Goal: Information Seeking & Learning: Learn about a topic

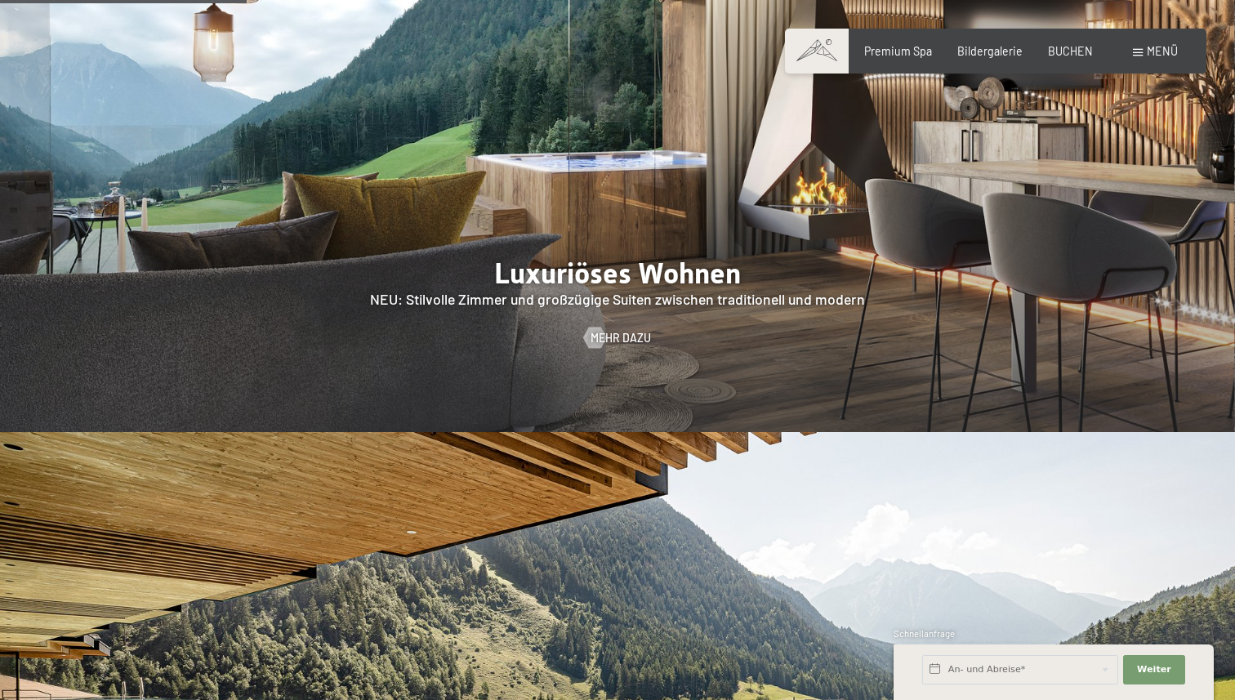
scroll to position [1583, 0]
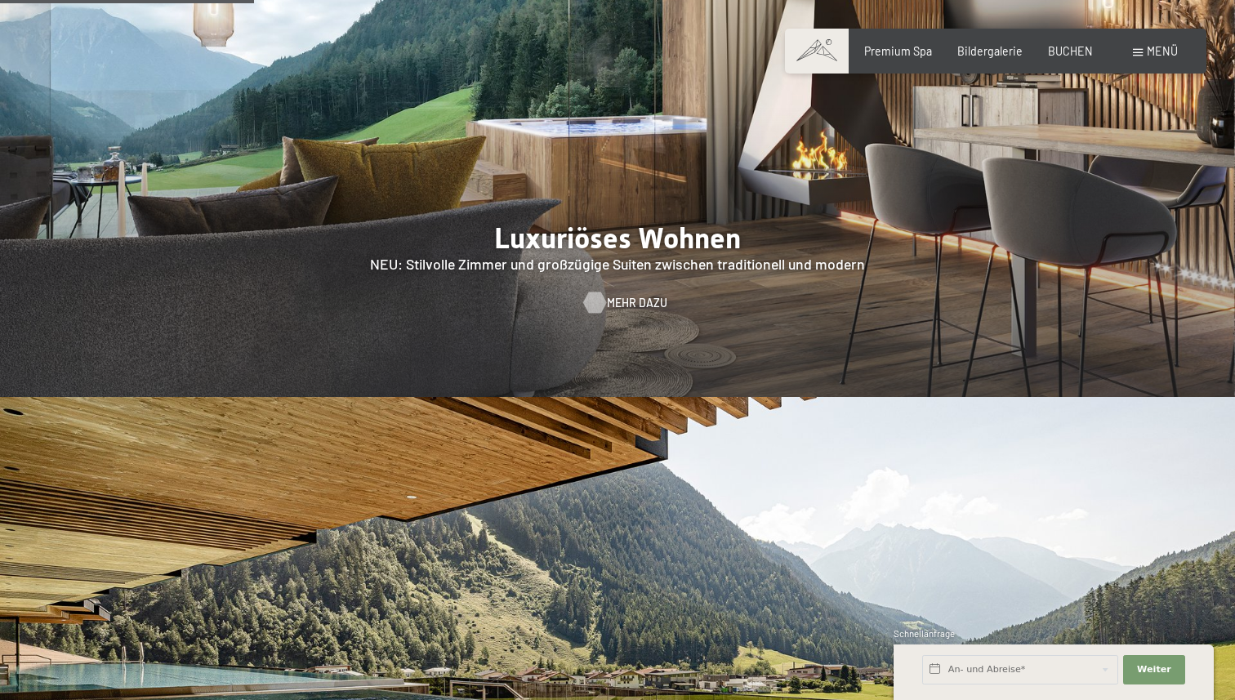
click at [619, 295] on span "Mehr dazu" at bounding box center [637, 303] width 60 height 16
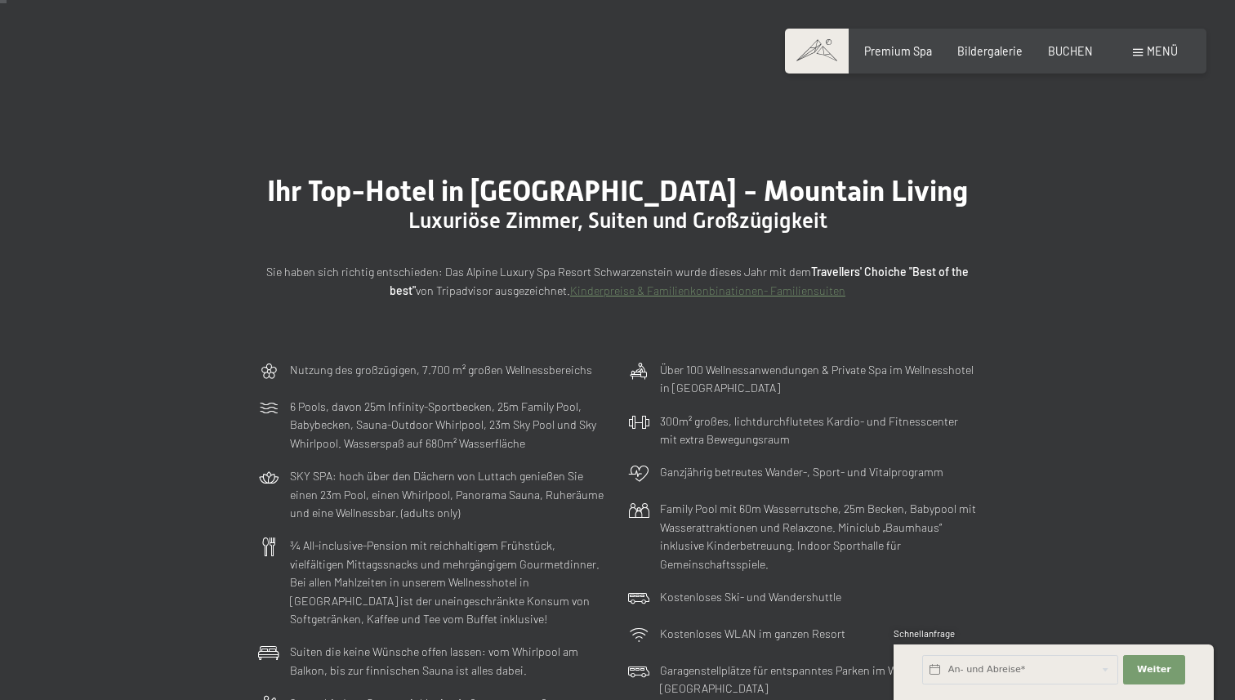
scroll to position [23, 0]
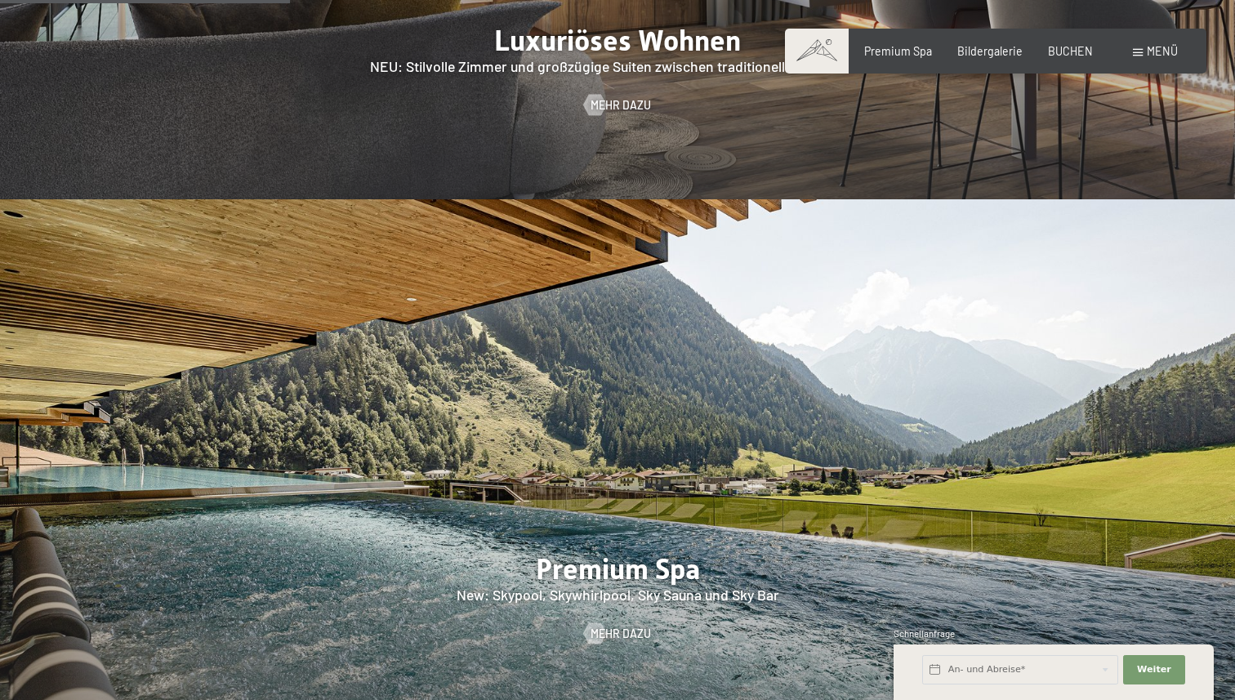
scroll to position [1689, 0]
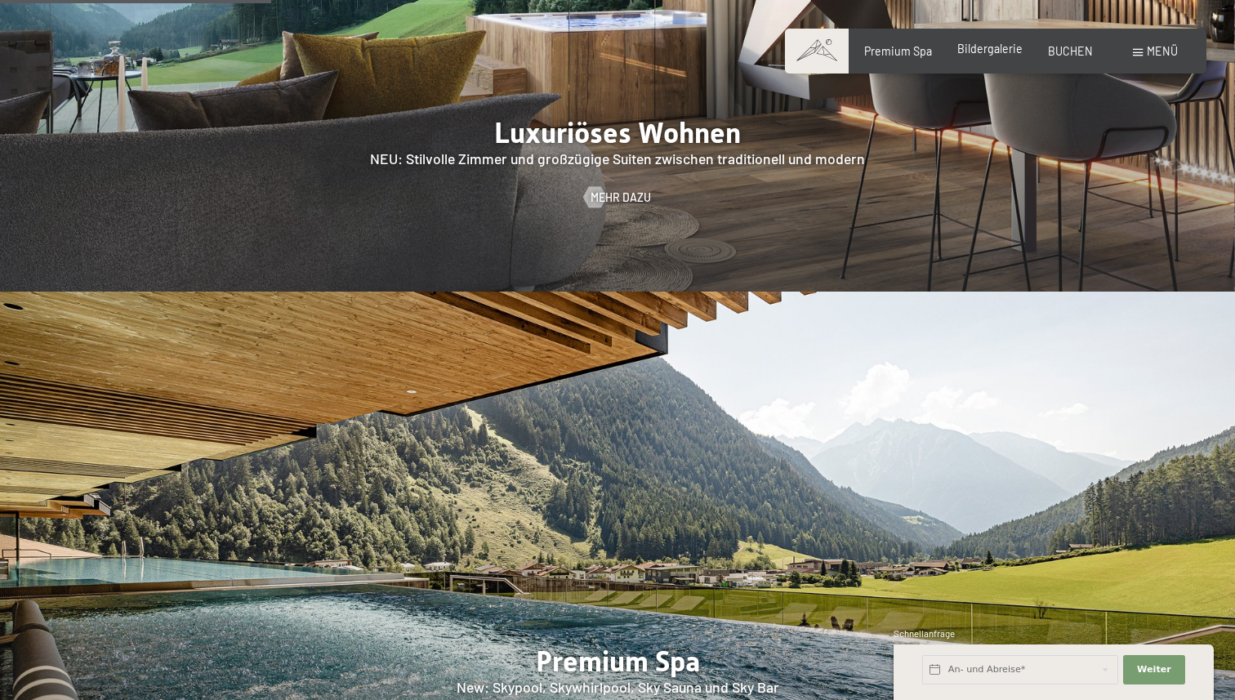
click at [608, 47] on span "Bildergalerie" at bounding box center [990, 49] width 65 height 14
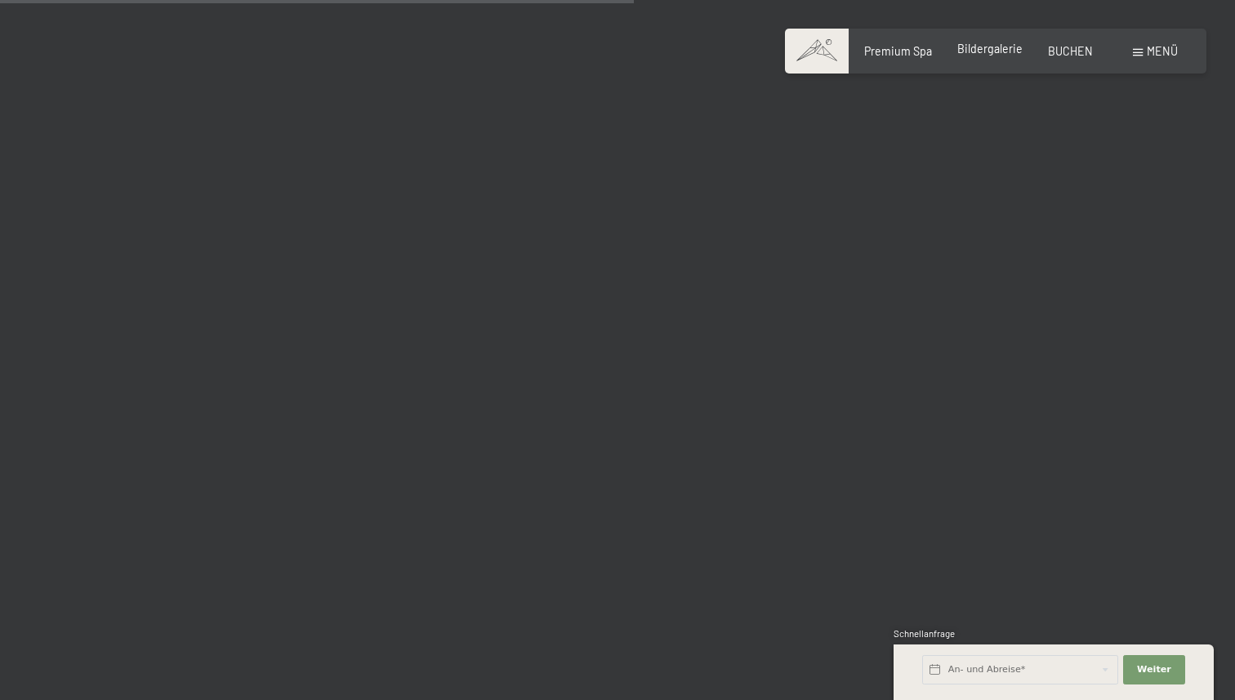
scroll to position [8912, 0]
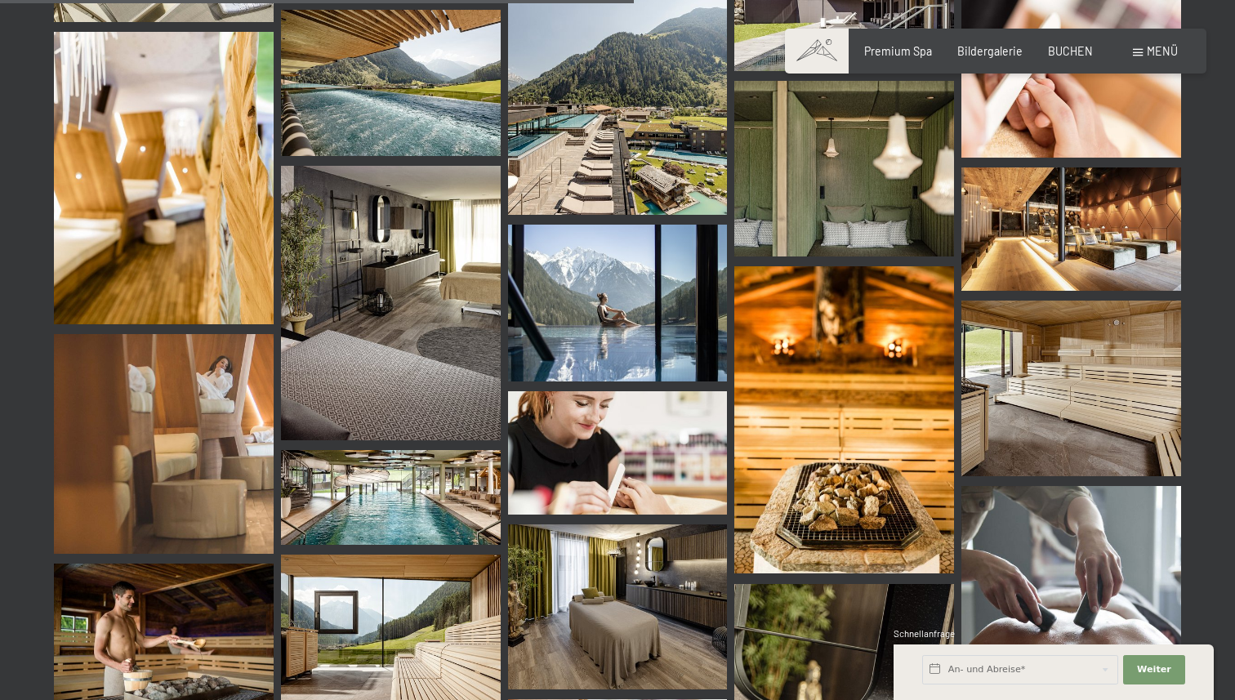
click at [1144, 60] on div "Buchen Anfragen Premium Spa Bildergalerie BUCHEN Menü DE IT EN Gutschein Bilder…" at bounding box center [996, 51] width 364 height 16
click at [1137, 53] on span at bounding box center [1138, 52] width 10 height 7
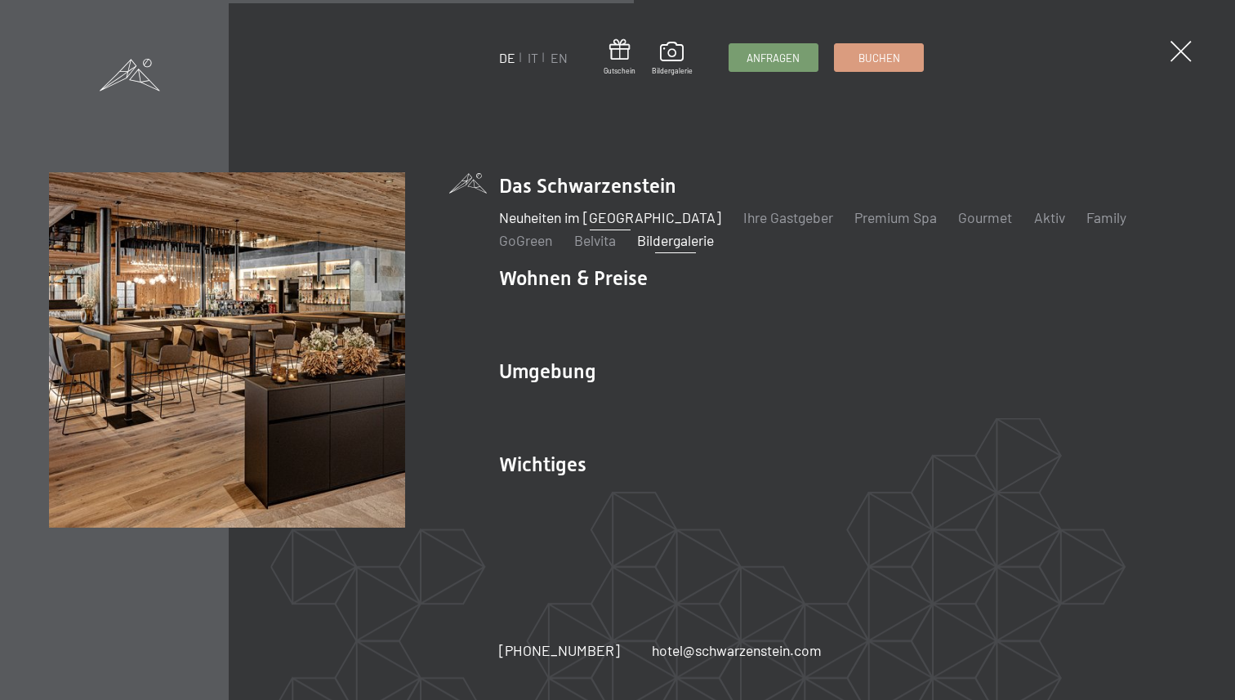
click at [534, 223] on link "Neuheiten im [GEOGRAPHIC_DATA]" at bounding box center [610, 217] width 222 height 18
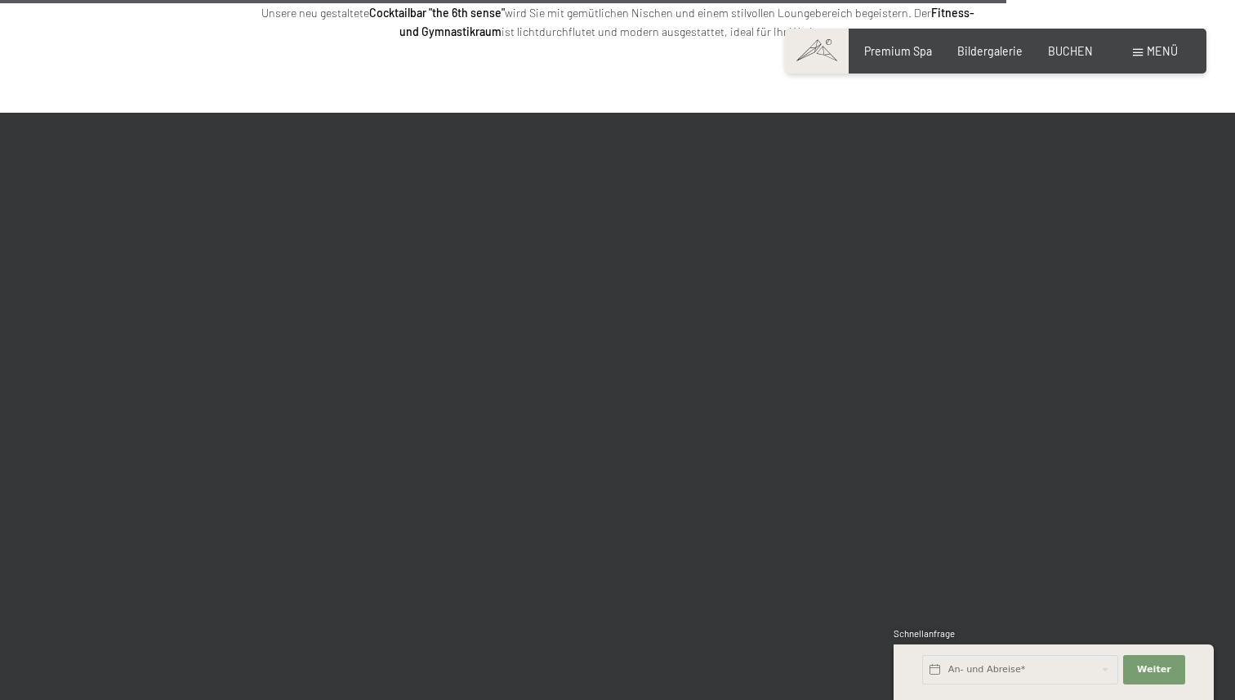
scroll to position [4604, 0]
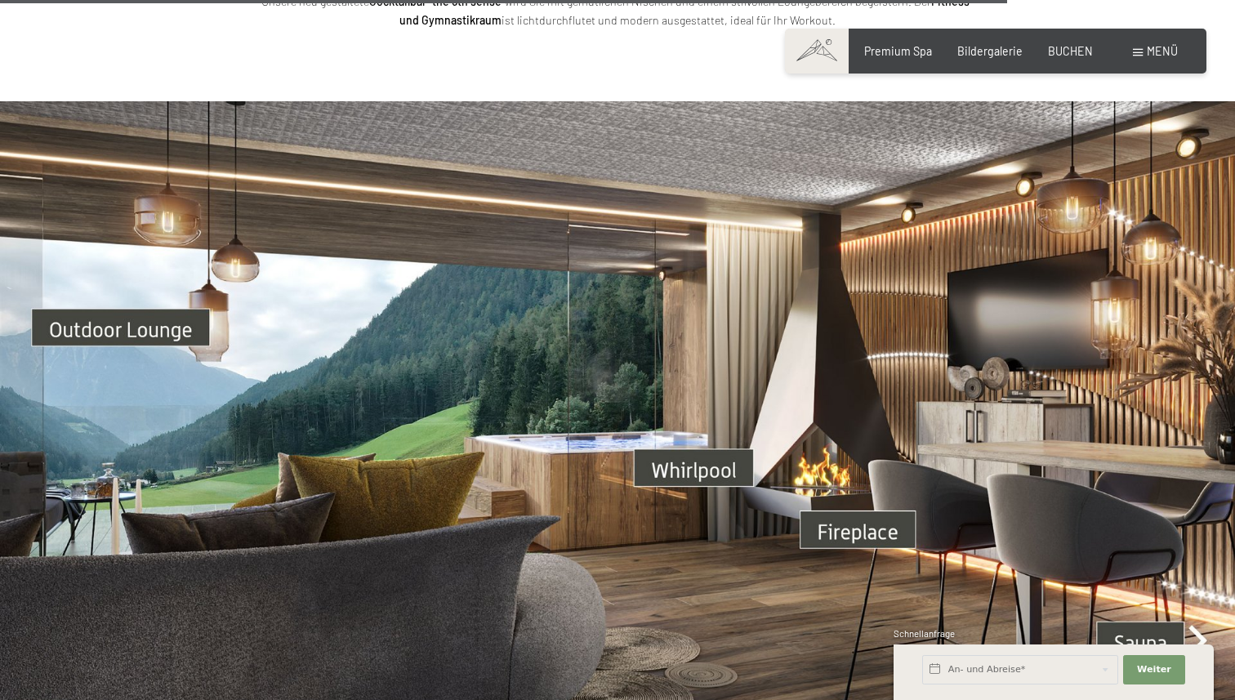
click at [156, 316] on img at bounding box center [617, 448] width 1235 height 695
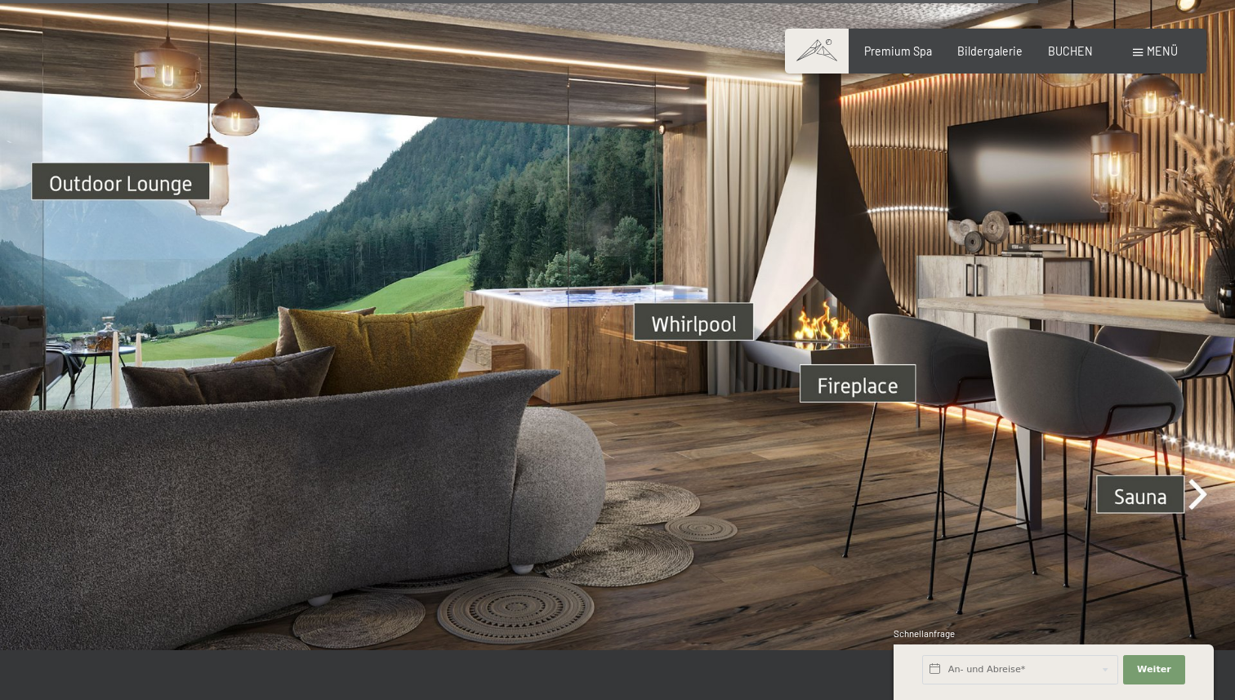
scroll to position [4757, 0]
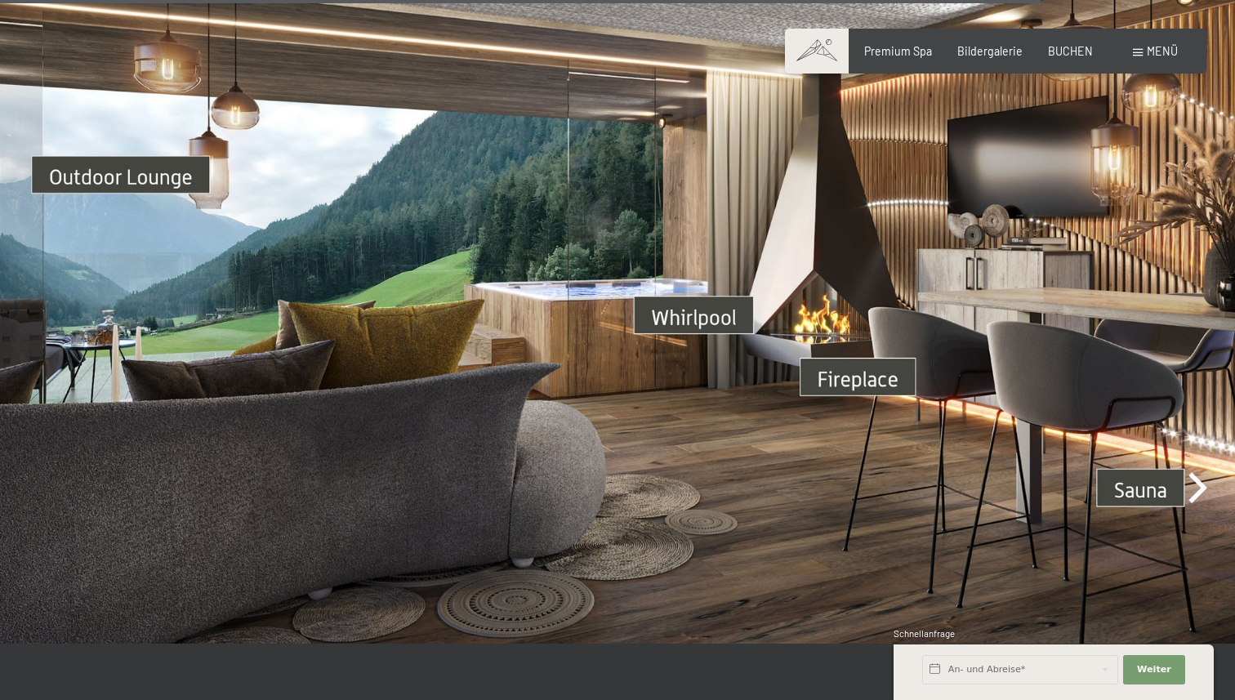
click at [1199, 476] on img at bounding box center [617, 296] width 1235 height 695
click at [1194, 471] on img at bounding box center [617, 296] width 1235 height 695
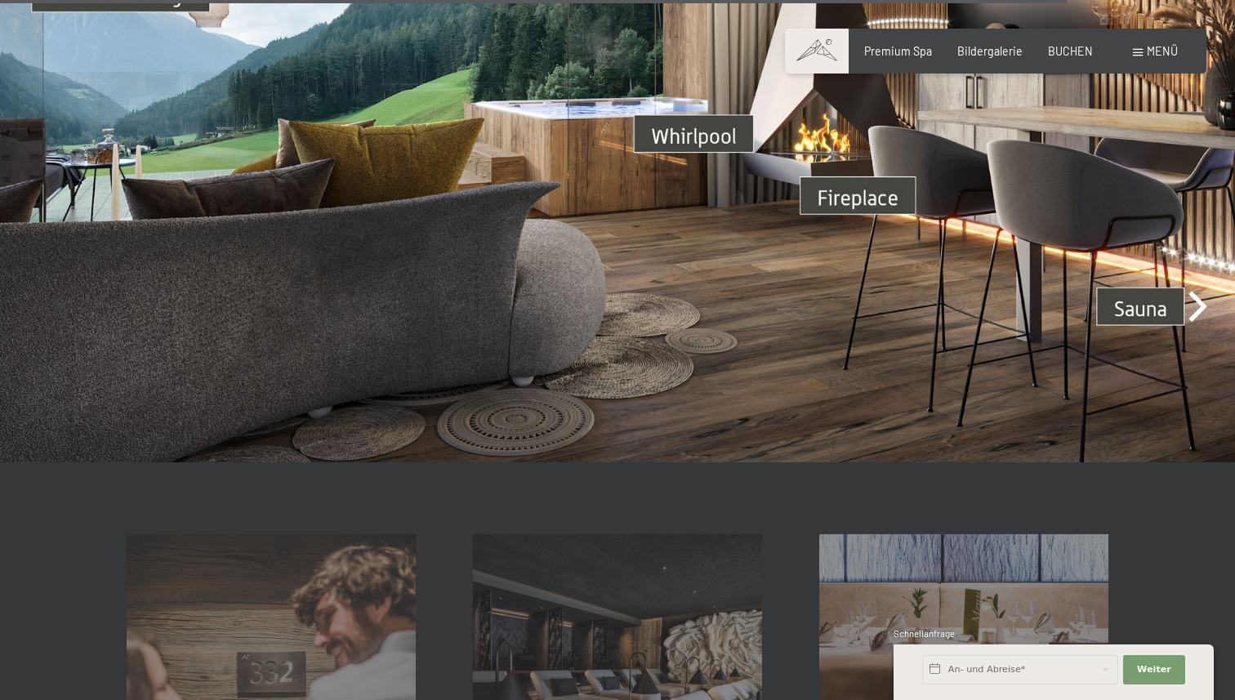
scroll to position [4939, 0]
click at [1150, 338] on img at bounding box center [617, 113] width 1235 height 695
click at [1211, 293] on img at bounding box center [617, 113] width 1235 height 695
click at [1205, 293] on img at bounding box center [617, 113] width 1235 height 695
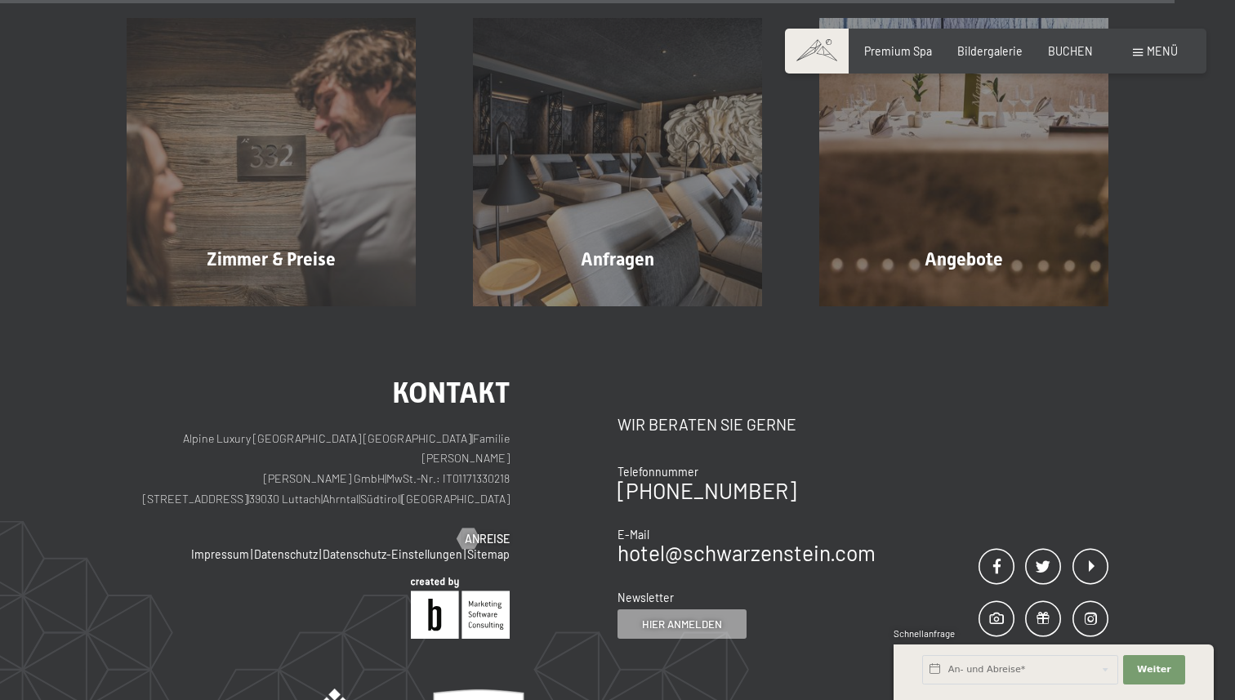
scroll to position [5451, 0]
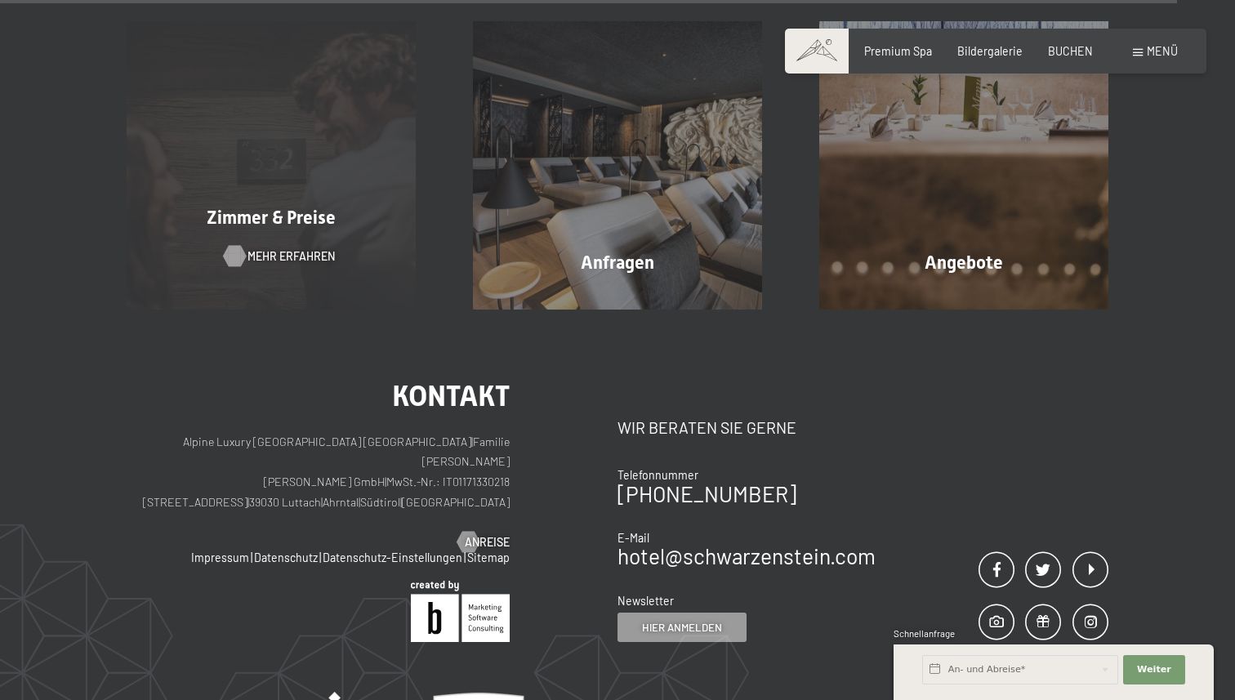
click at [267, 248] on span "Mehr erfahren" at bounding box center [291, 256] width 87 height 16
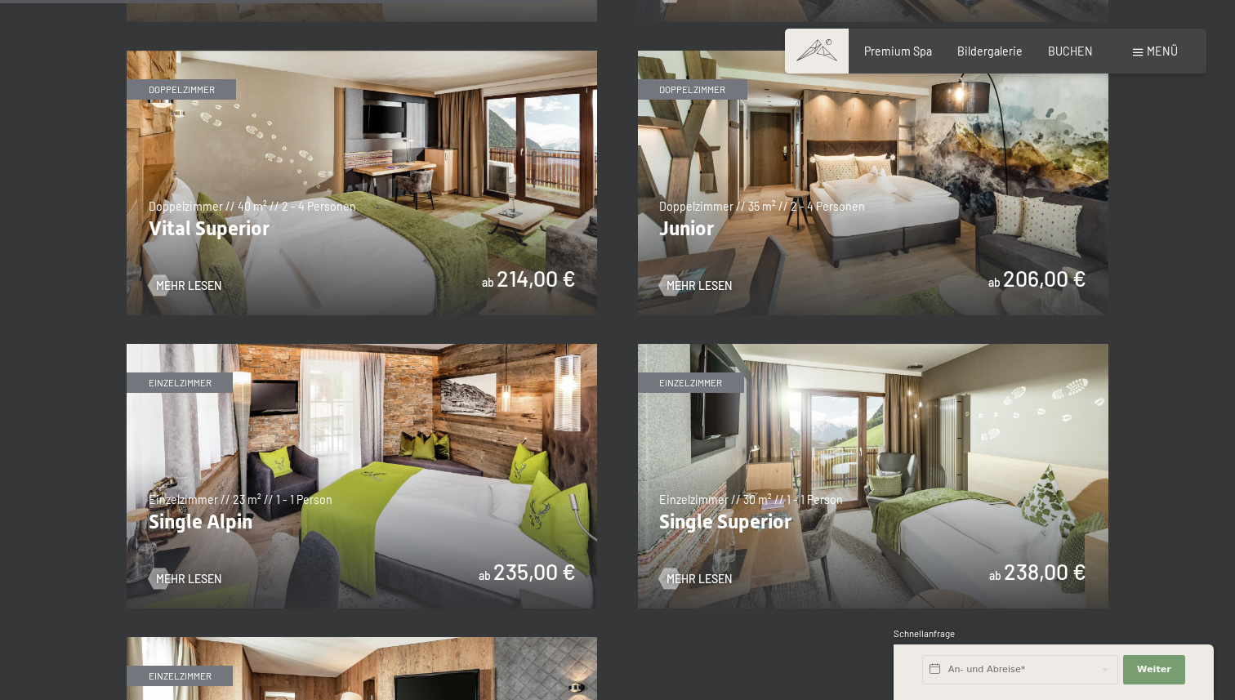
scroll to position [2078, 0]
click at [685, 285] on span "Mehr Lesen" at bounding box center [715, 287] width 65 height 16
click at [190, 280] on span "Mehr Lesen" at bounding box center [204, 287] width 65 height 16
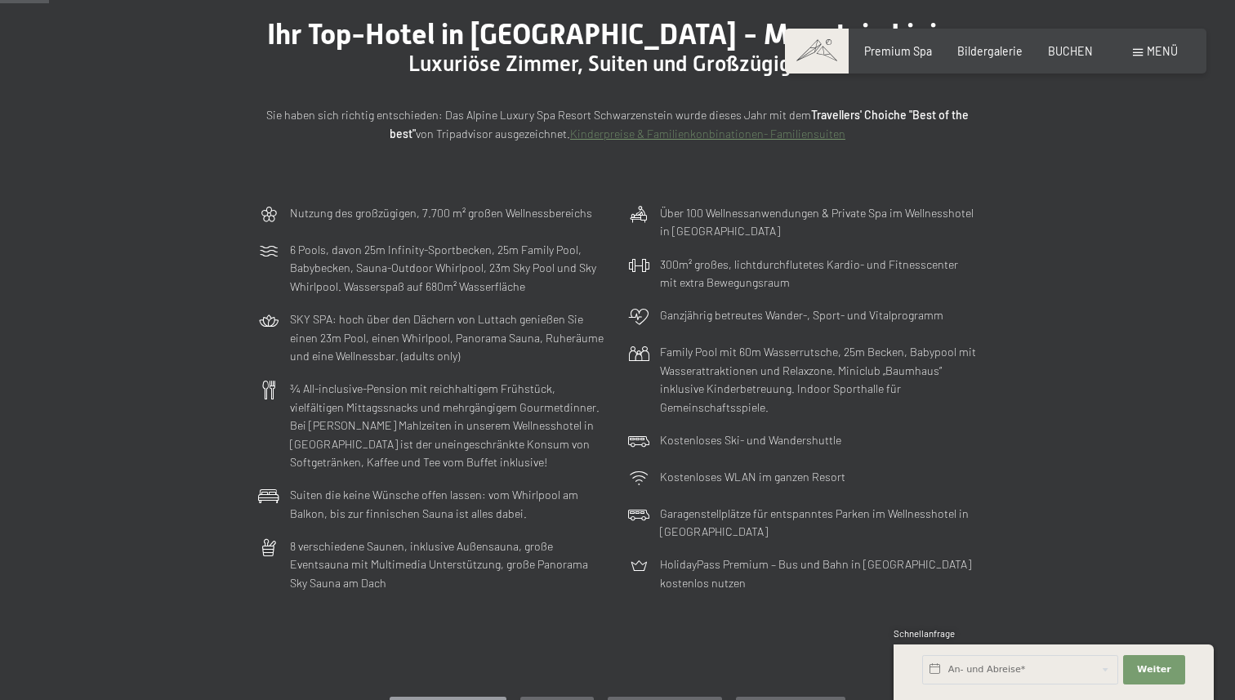
scroll to position [0, 0]
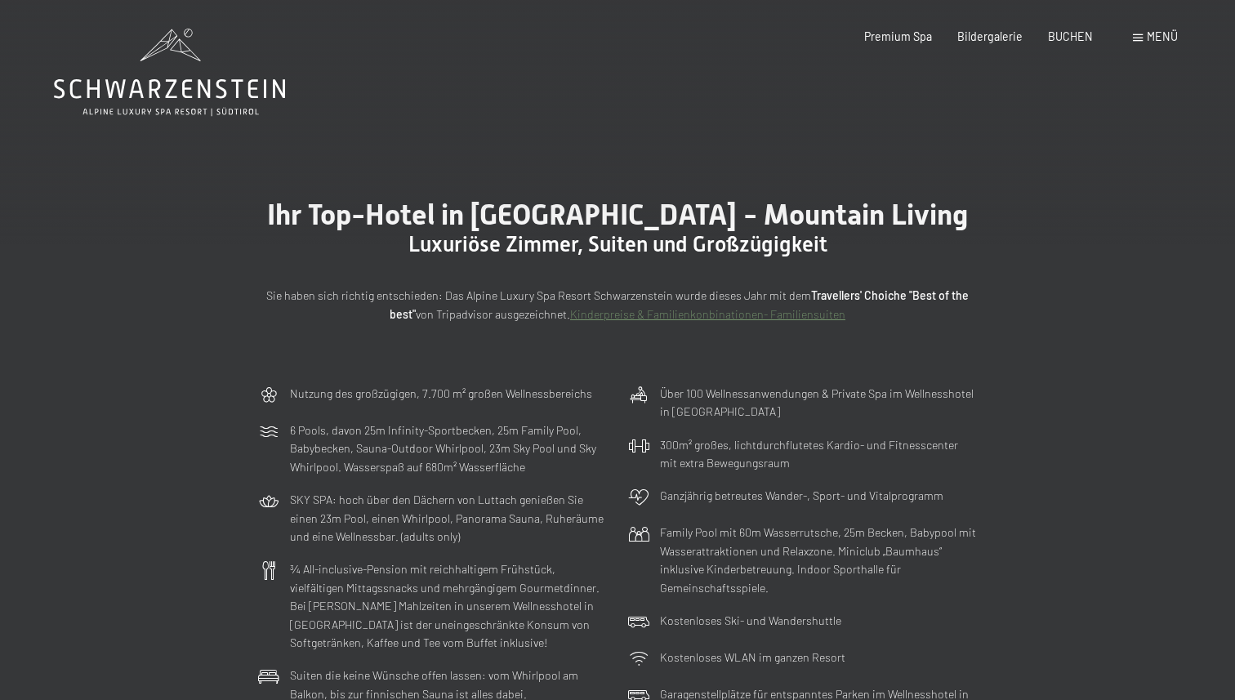
click at [1143, 38] on span at bounding box center [1138, 37] width 10 height 7
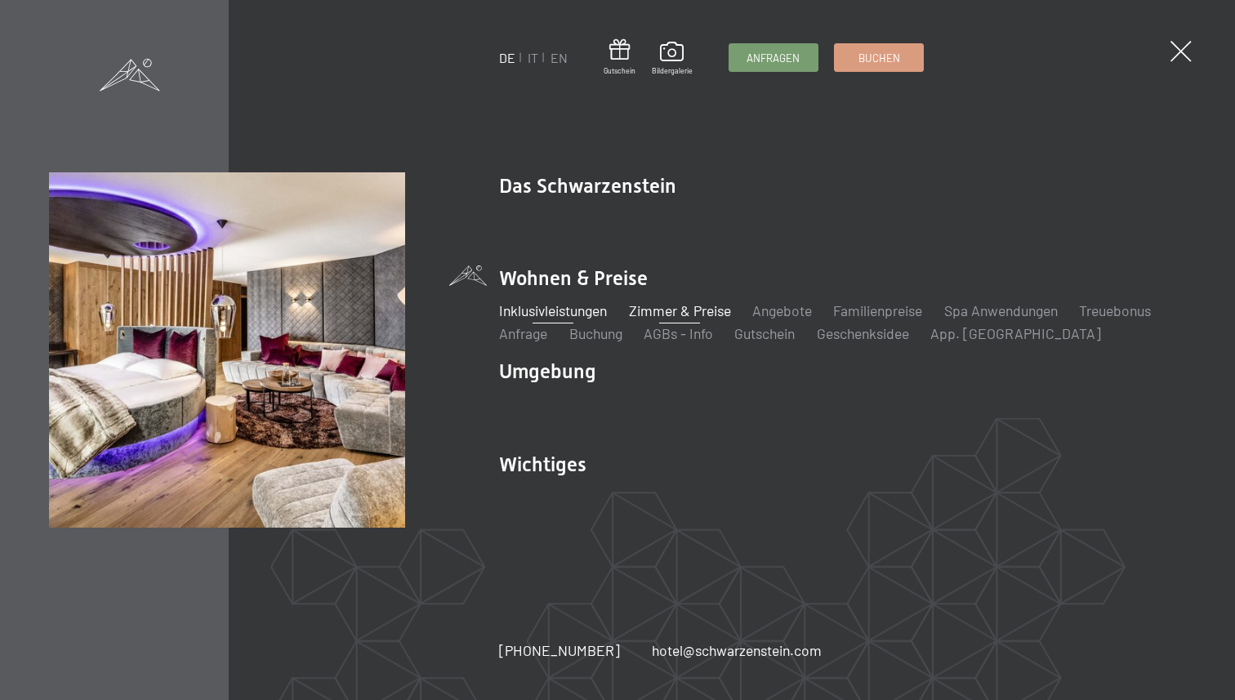
click at [568, 309] on link "Inklusivleistungen" at bounding box center [553, 310] width 108 height 18
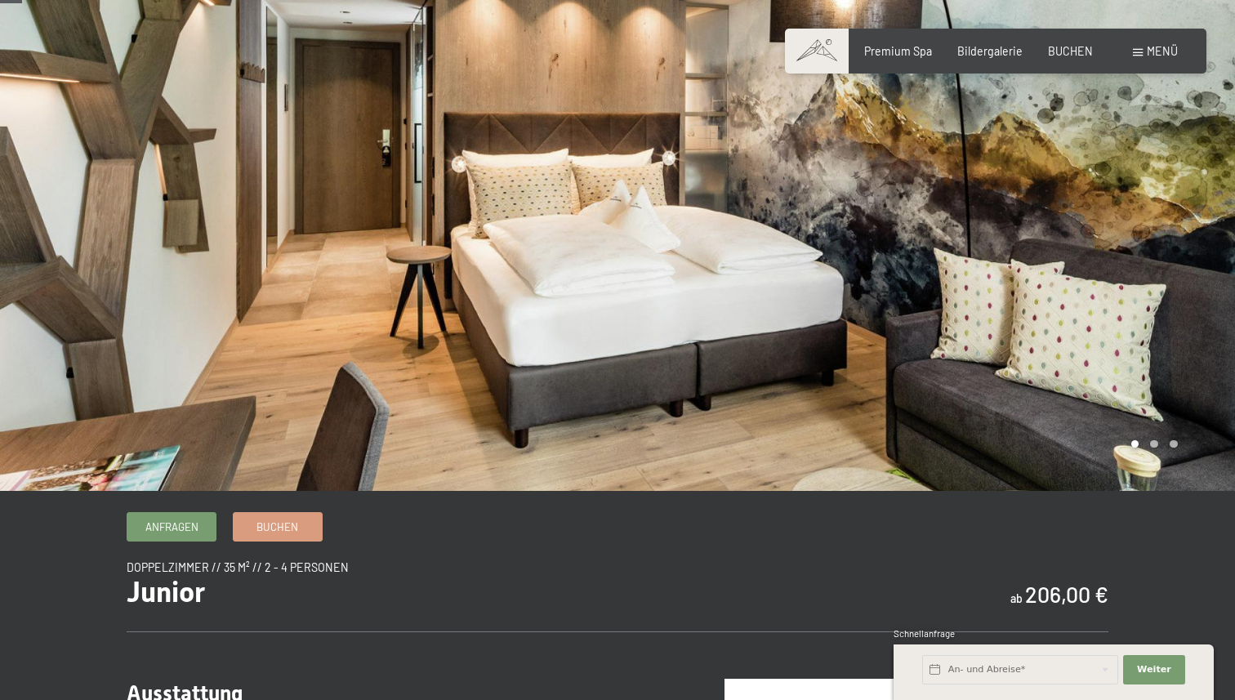
scroll to position [41, 0]
click at [1200, 405] on div at bounding box center [927, 224] width 618 height 531
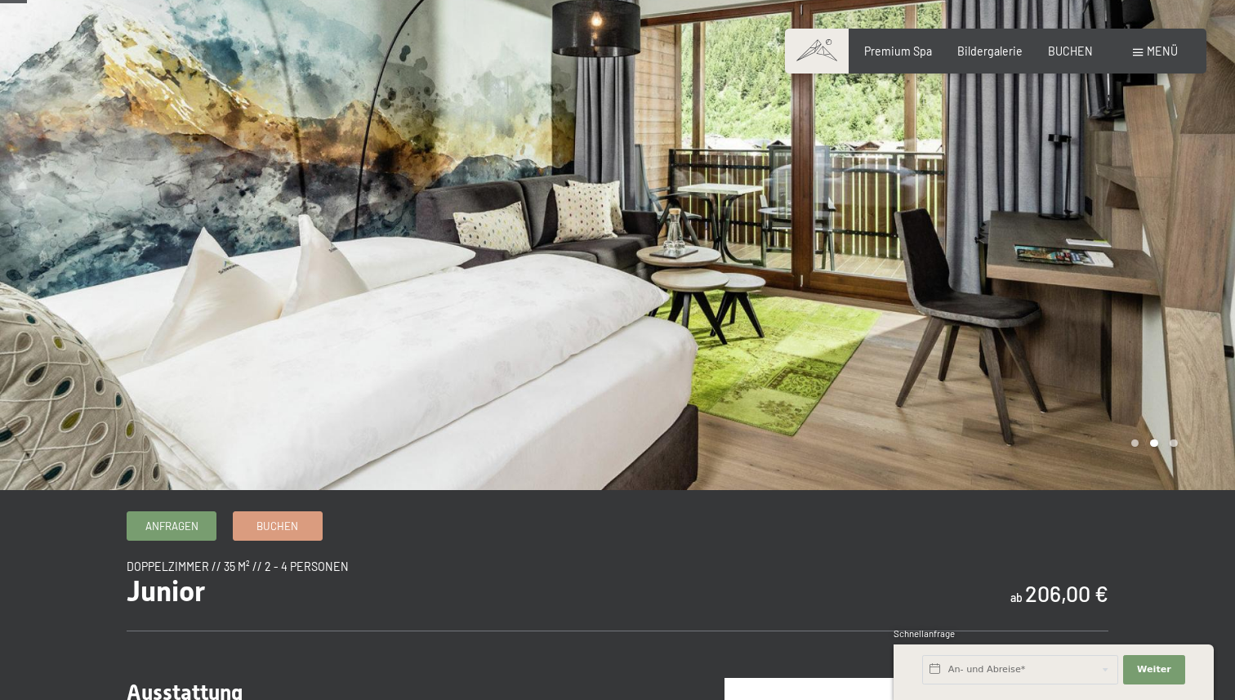
click at [1200, 405] on div at bounding box center [927, 224] width 618 height 531
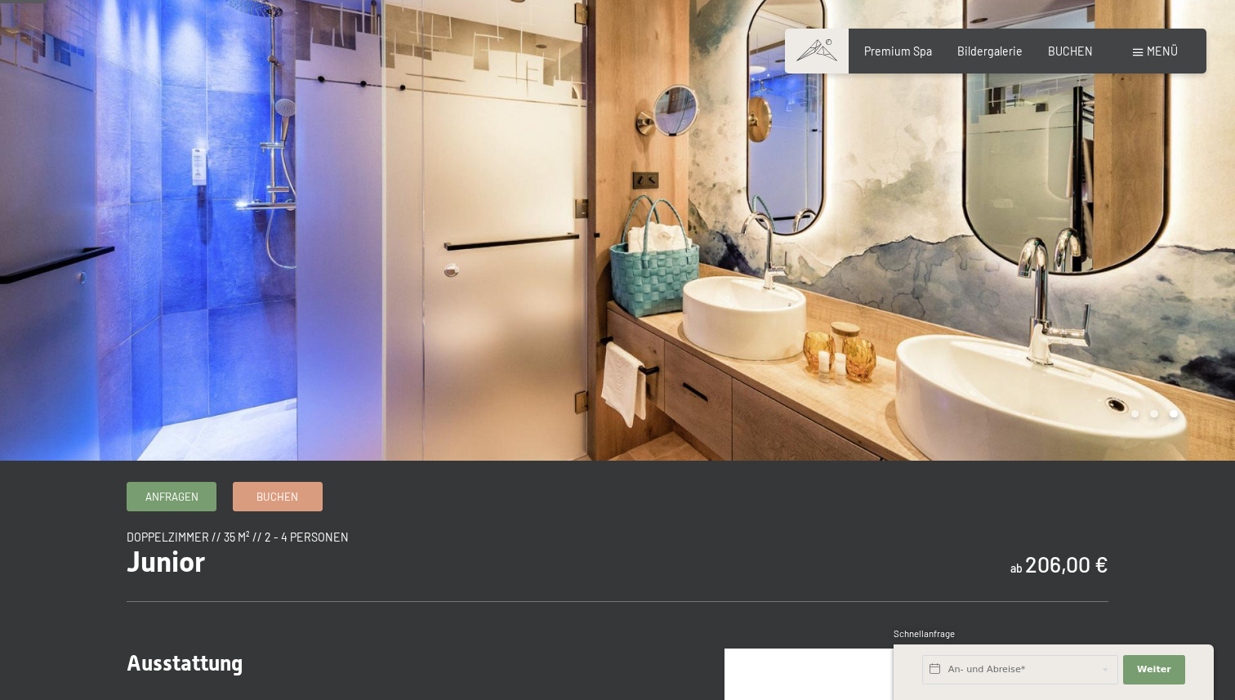
scroll to position [0, 0]
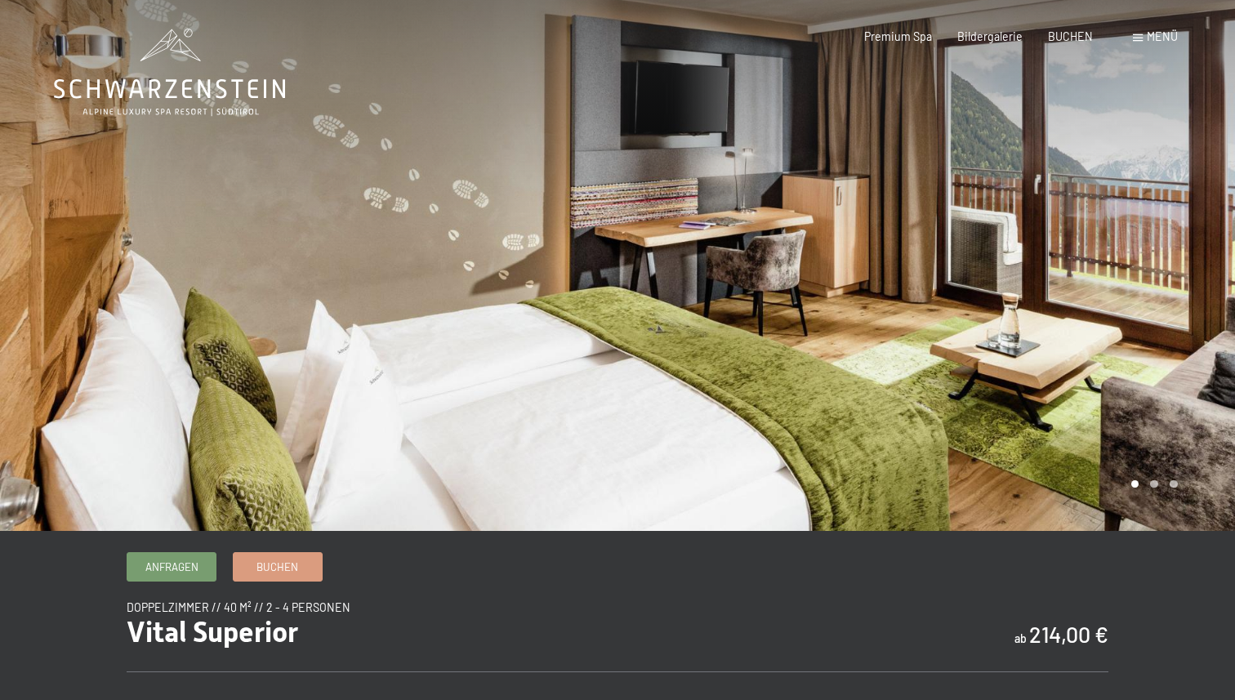
click at [1184, 233] on div at bounding box center [927, 265] width 618 height 531
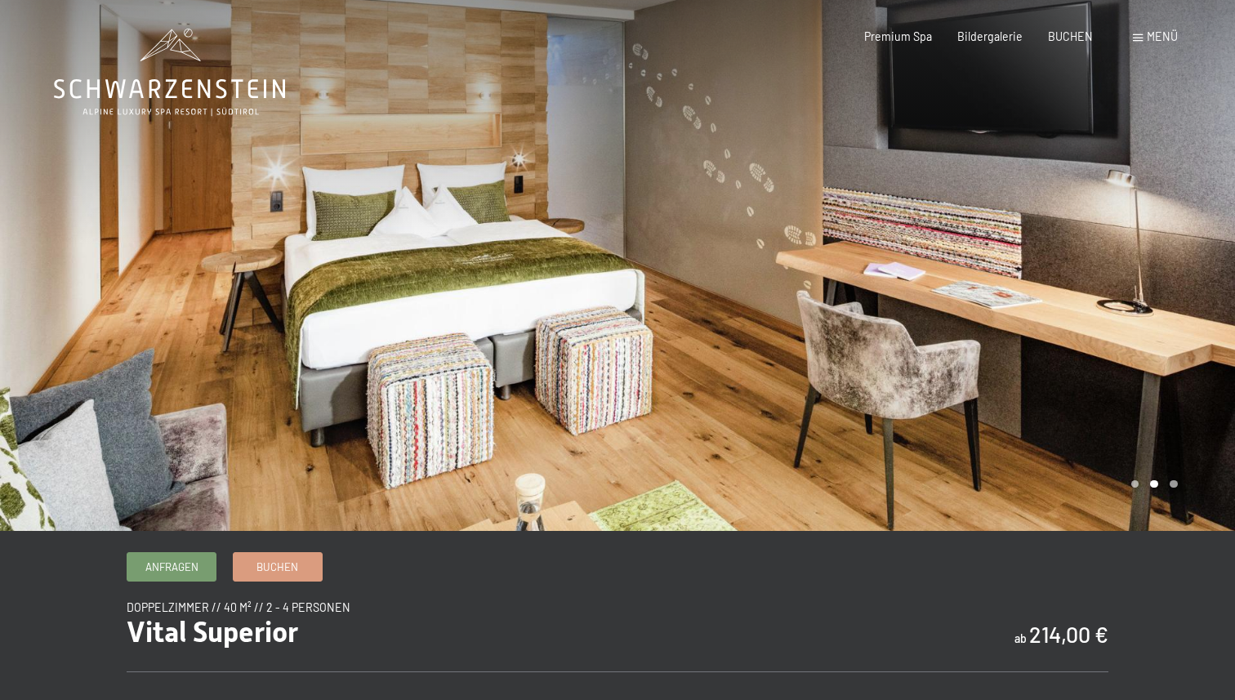
click at [1184, 233] on div at bounding box center [927, 265] width 618 height 531
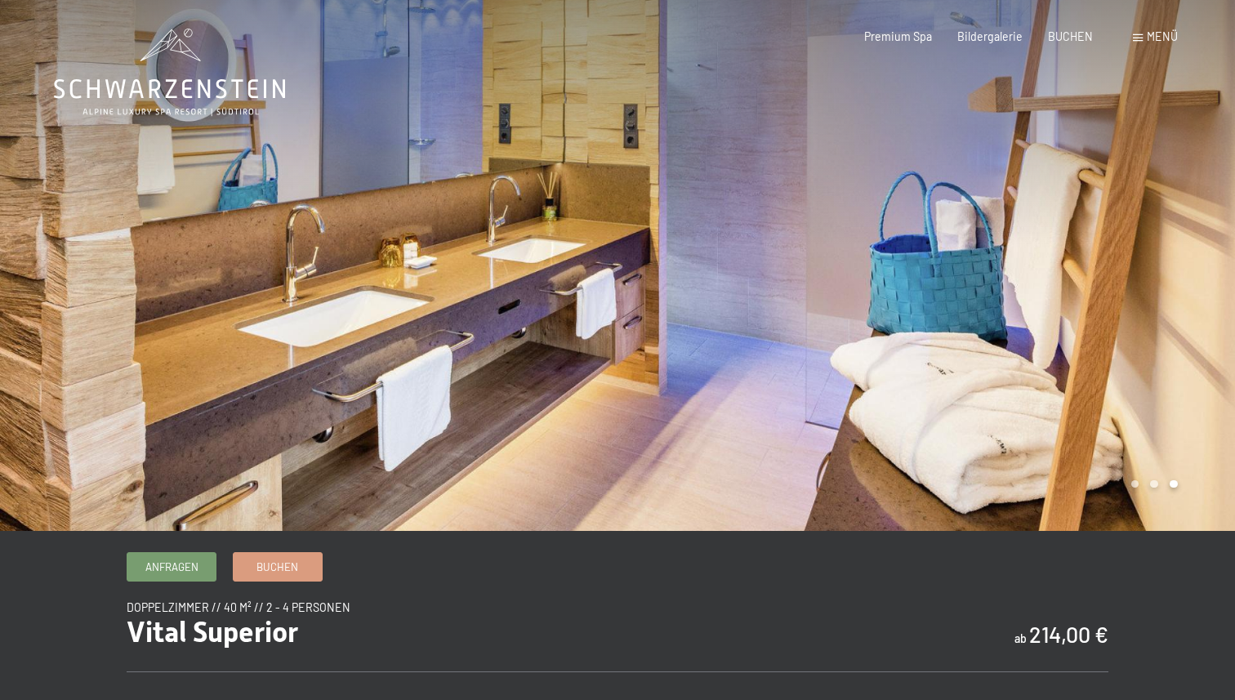
click at [1184, 234] on div at bounding box center [927, 265] width 618 height 531
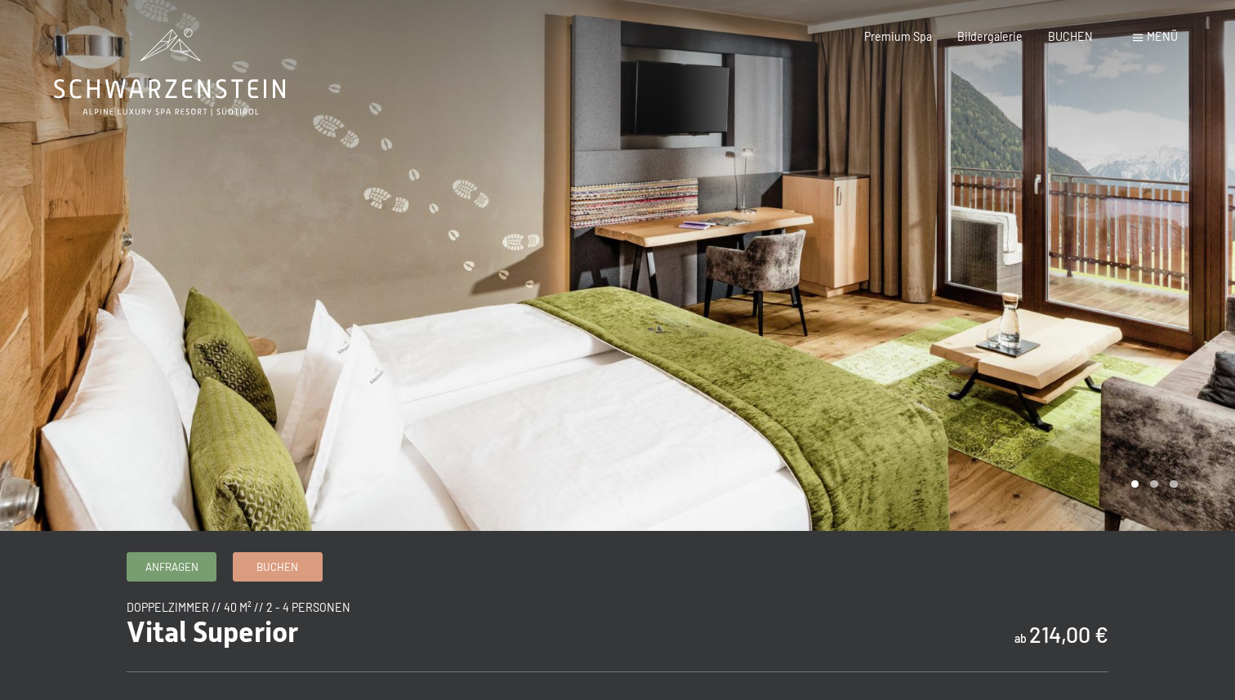
click at [1184, 234] on div at bounding box center [927, 265] width 618 height 531
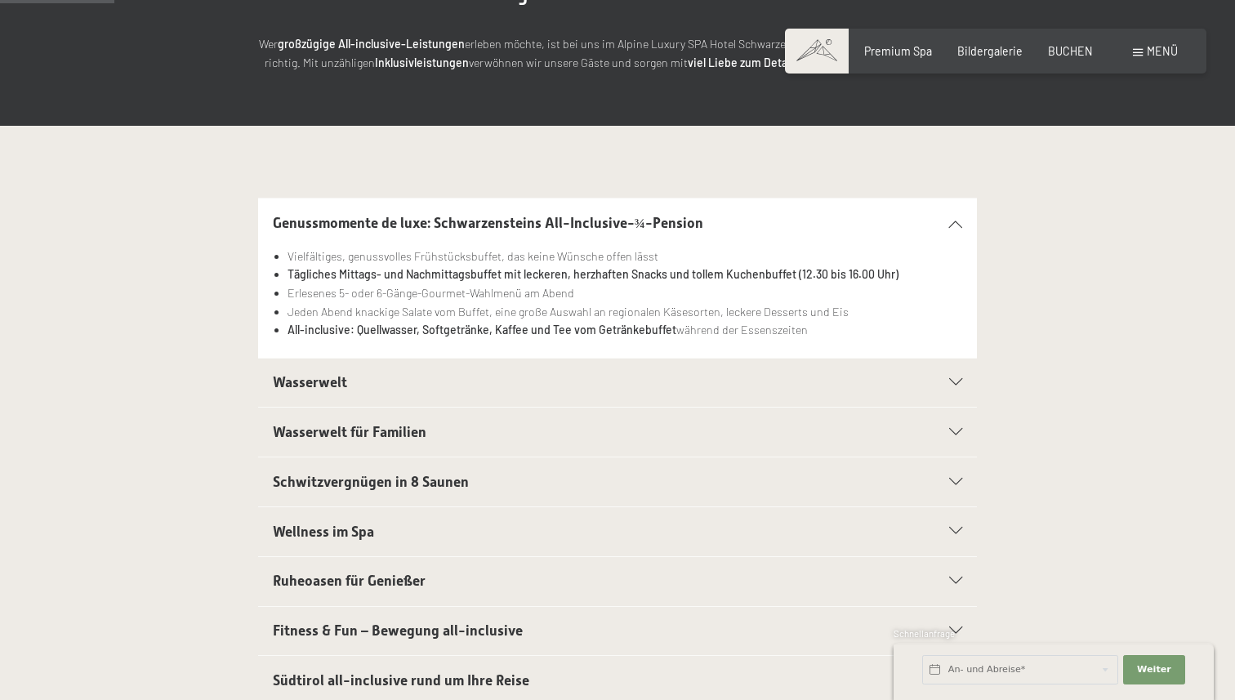
scroll to position [257, 0]
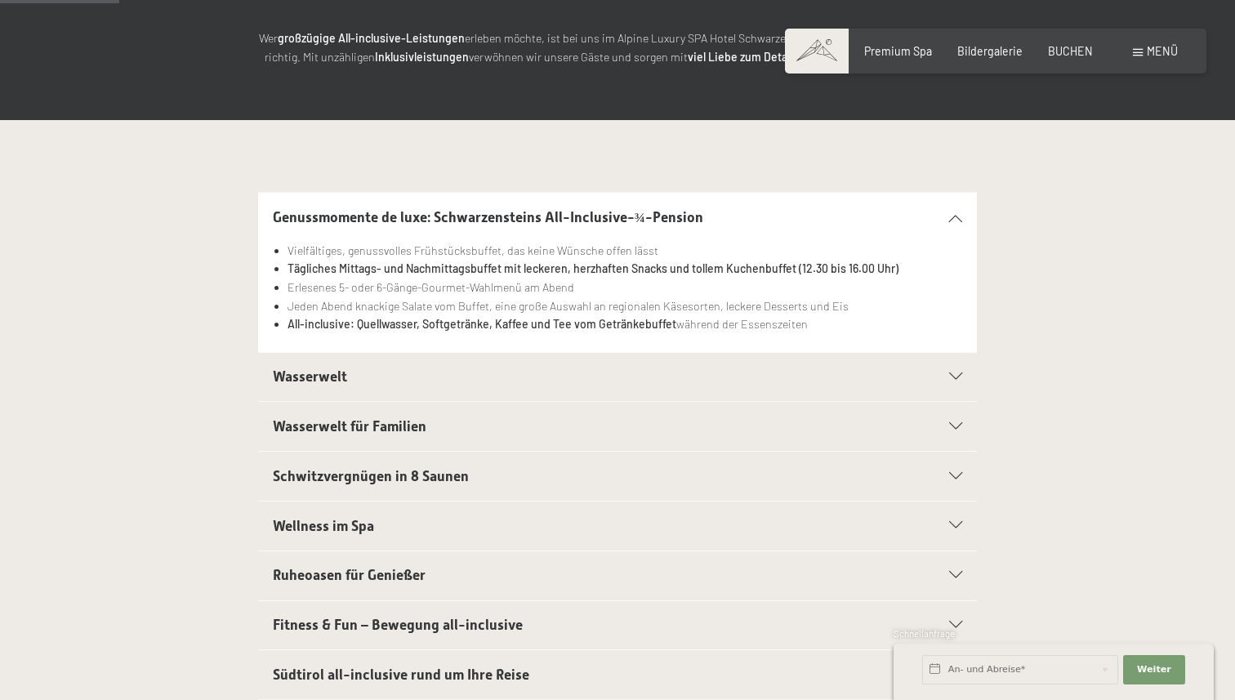
click at [960, 374] on icon at bounding box center [955, 376] width 13 height 7
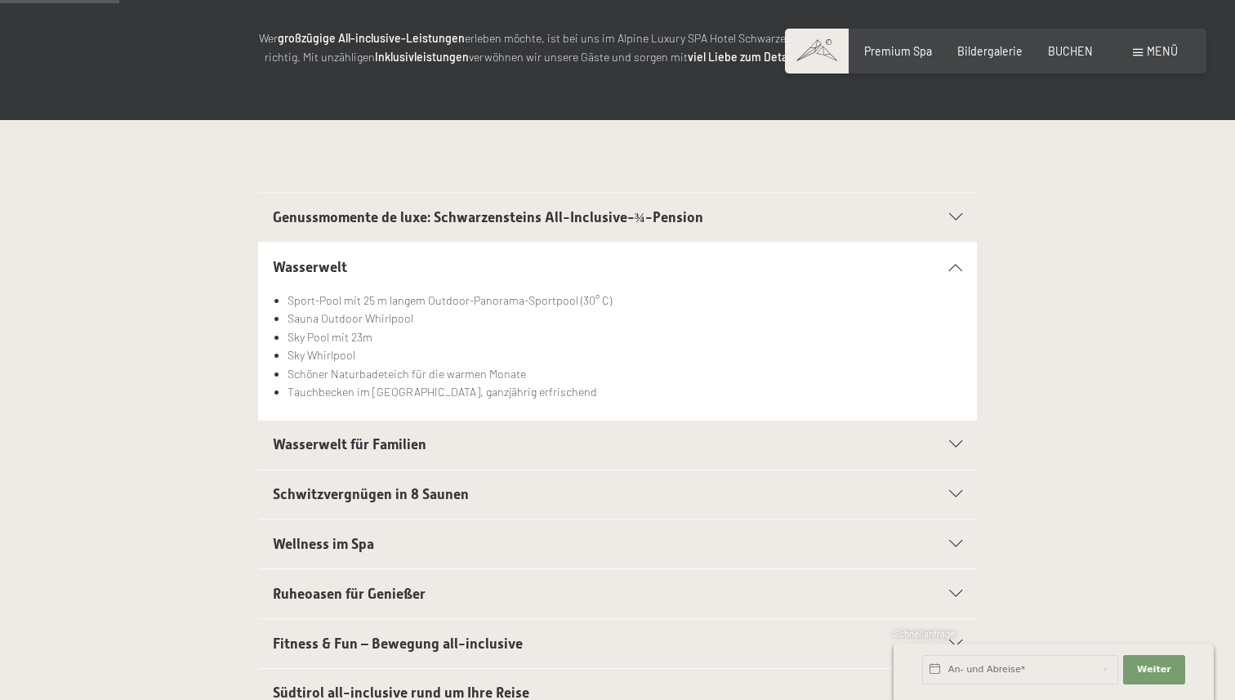
click at [954, 444] on icon at bounding box center [955, 444] width 13 height 7
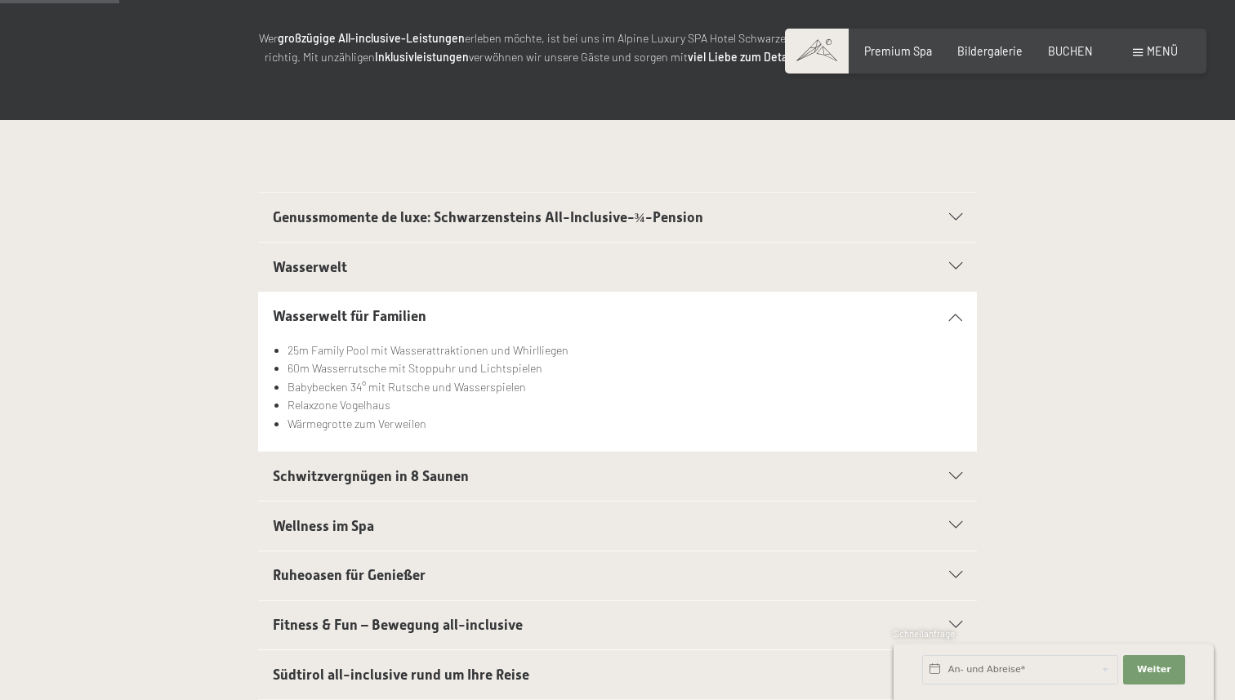
click at [958, 477] on icon at bounding box center [955, 476] width 13 height 7
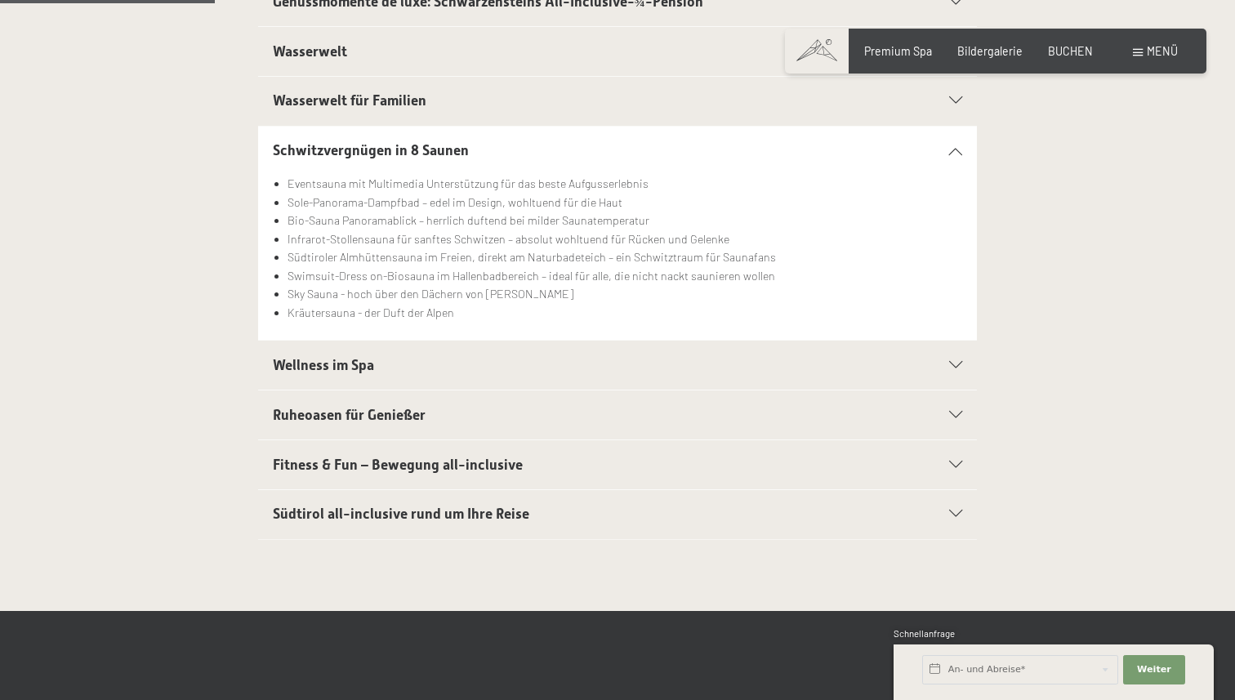
scroll to position [474, 0]
click at [954, 503] on div "Südtirol all-inclusive rund um Ihre Reise" at bounding box center [618, 513] width 690 height 49
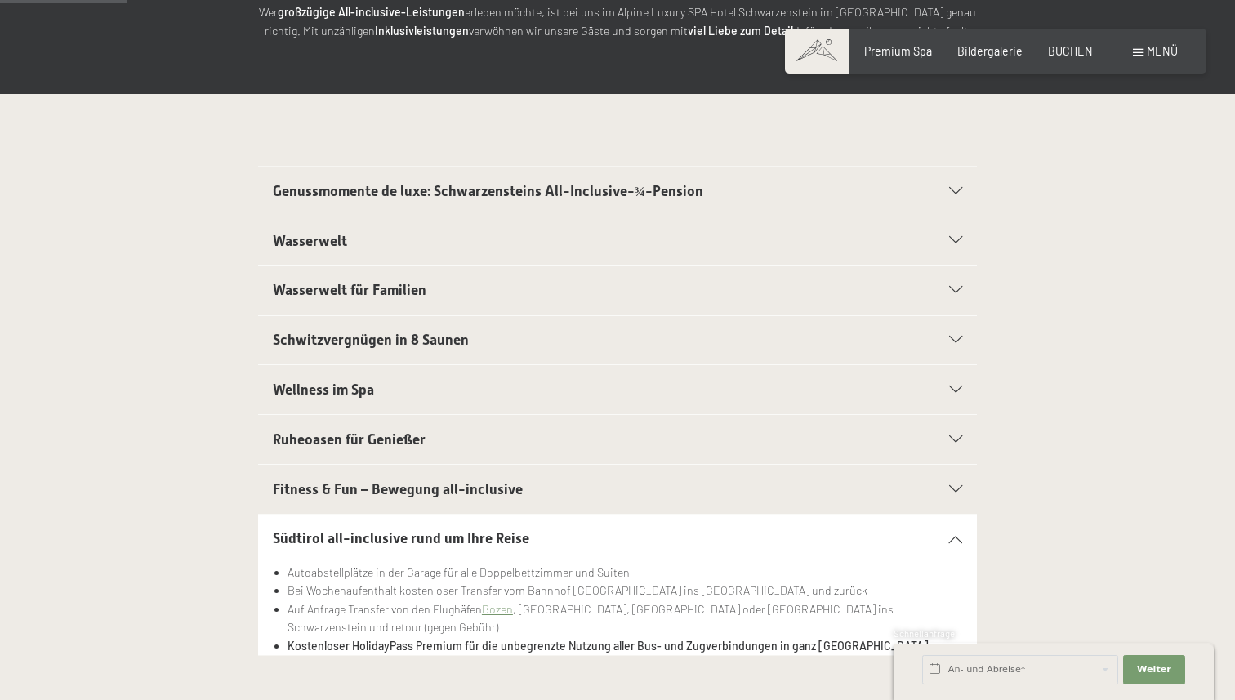
scroll to position [290, 0]
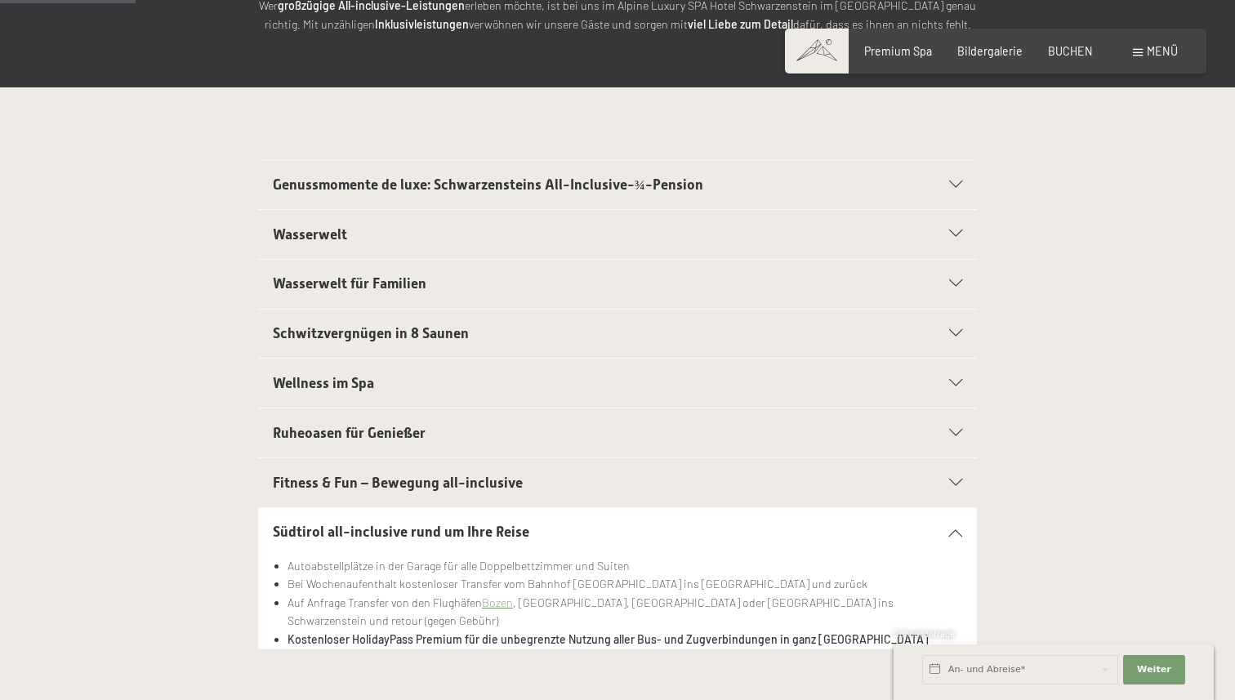
click at [960, 480] on icon at bounding box center [955, 483] width 13 height 7
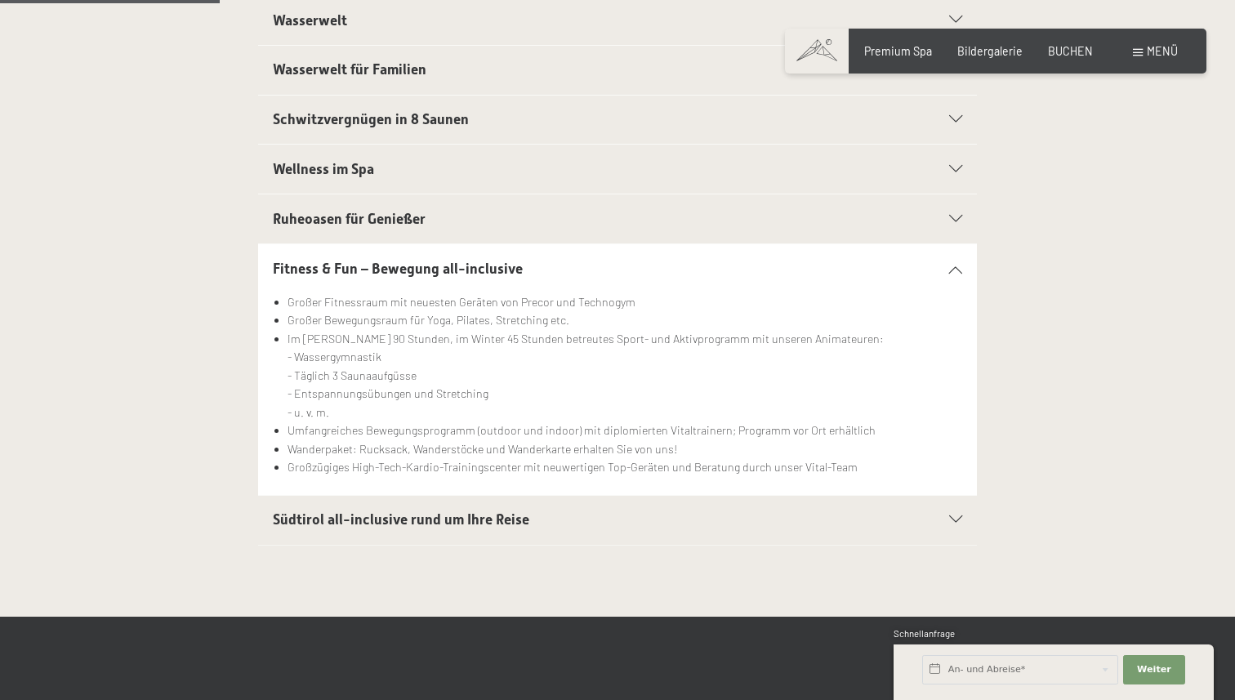
scroll to position [530, 0]
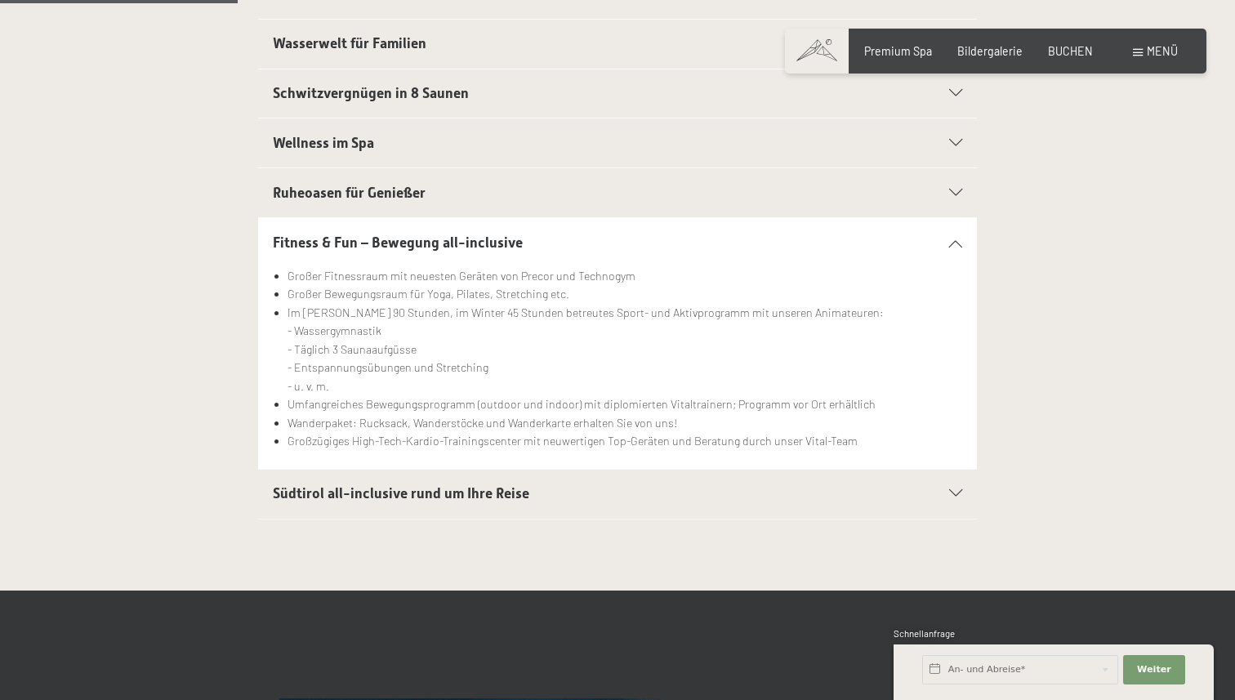
click at [458, 495] on span "Südtirol all-inclusive rund um Ihre Reise" at bounding box center [401, 493] width 257 height 16
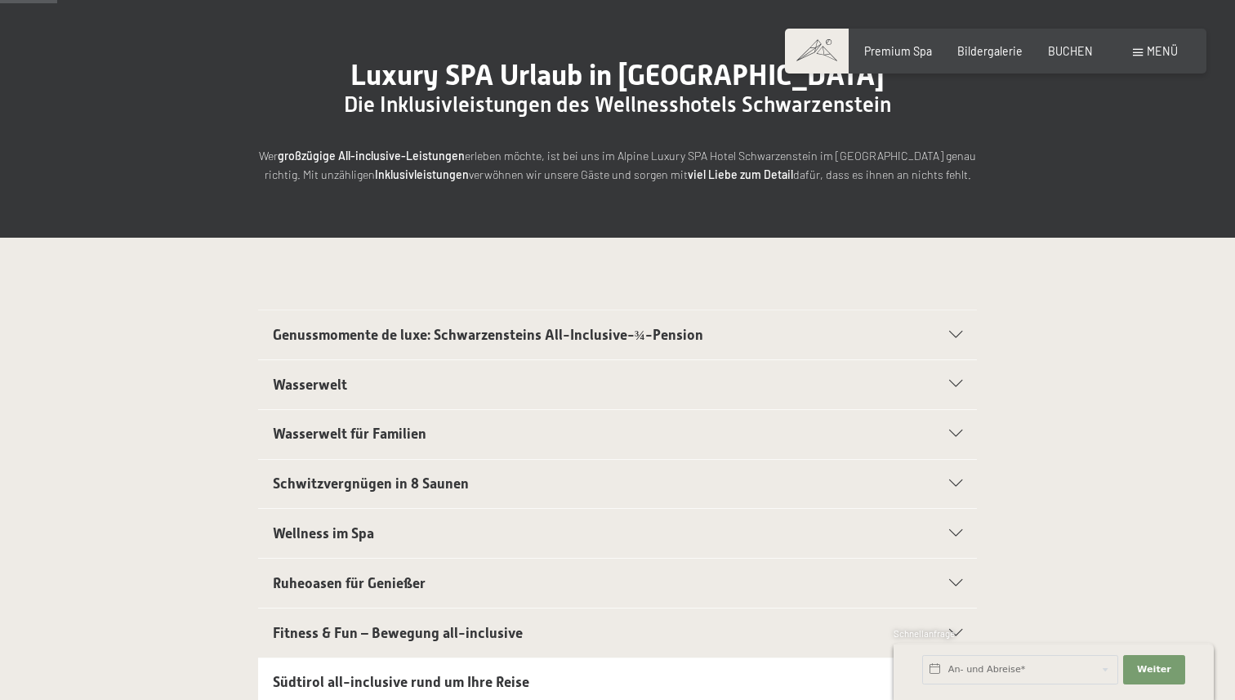
scroll to position [123, 0]
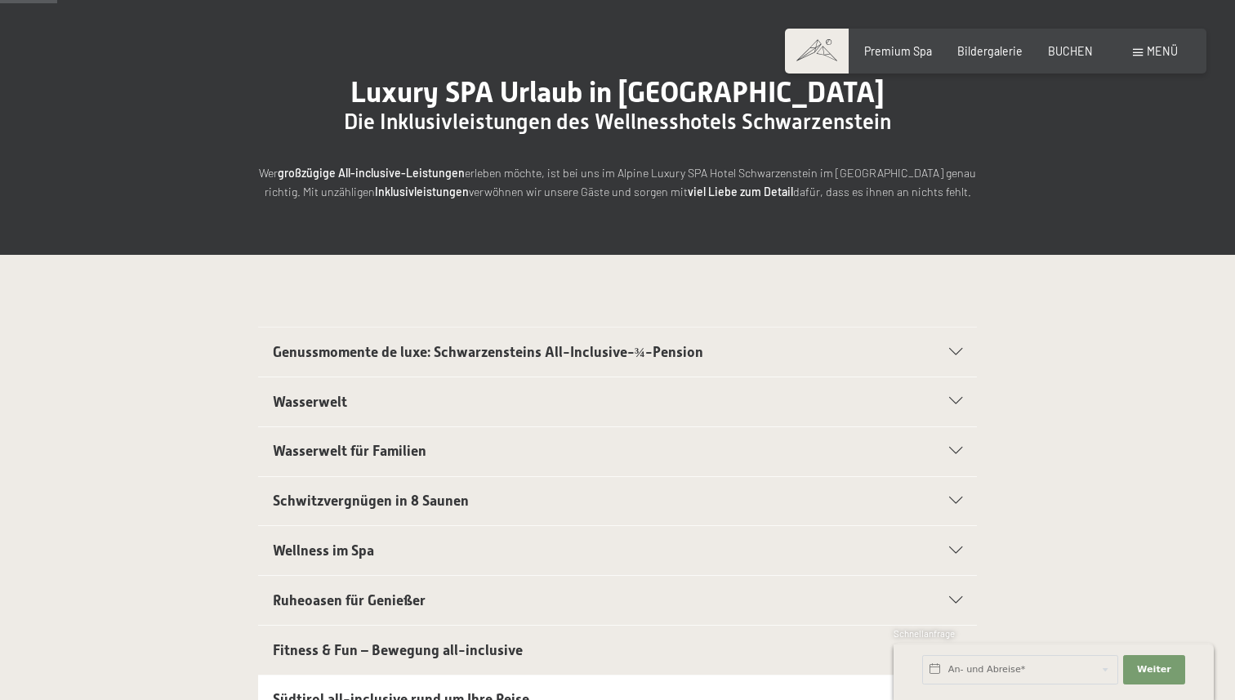
click at [1143, 55] on div "Menü" at bounding box center [1155, 51] width 45 height 16
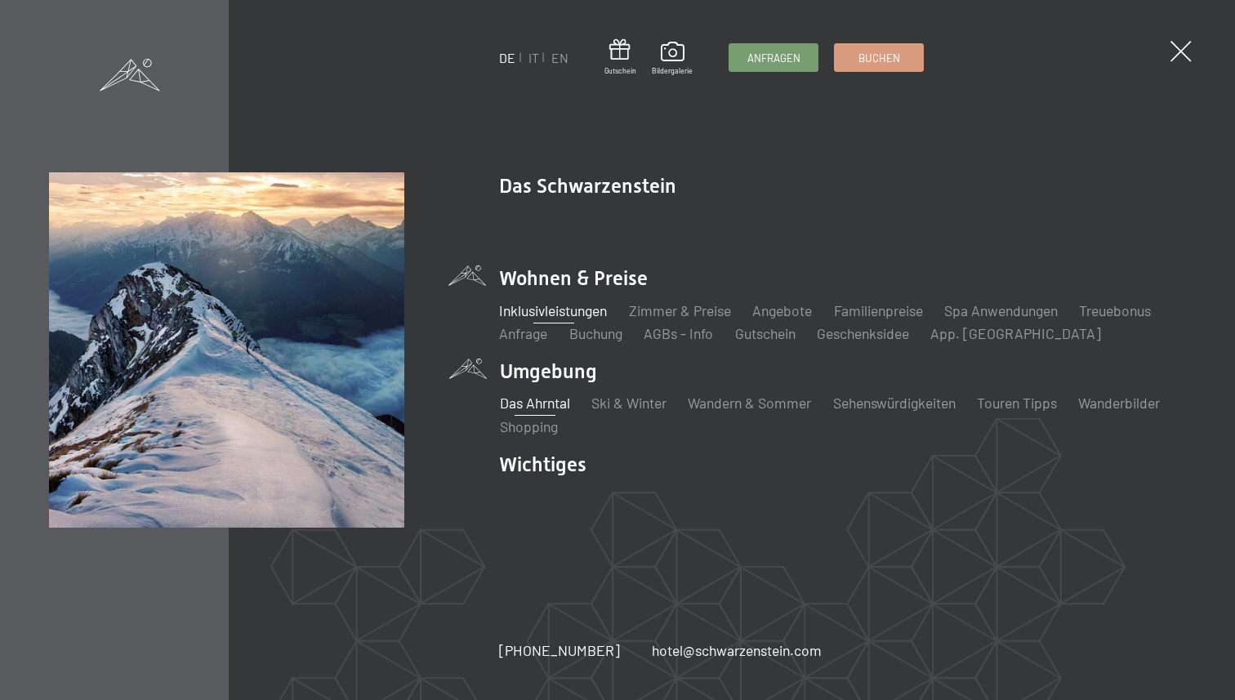
click at [537, 408] on link "Das Ahrntal" at bounding box center [534, 403] width 70 height 18
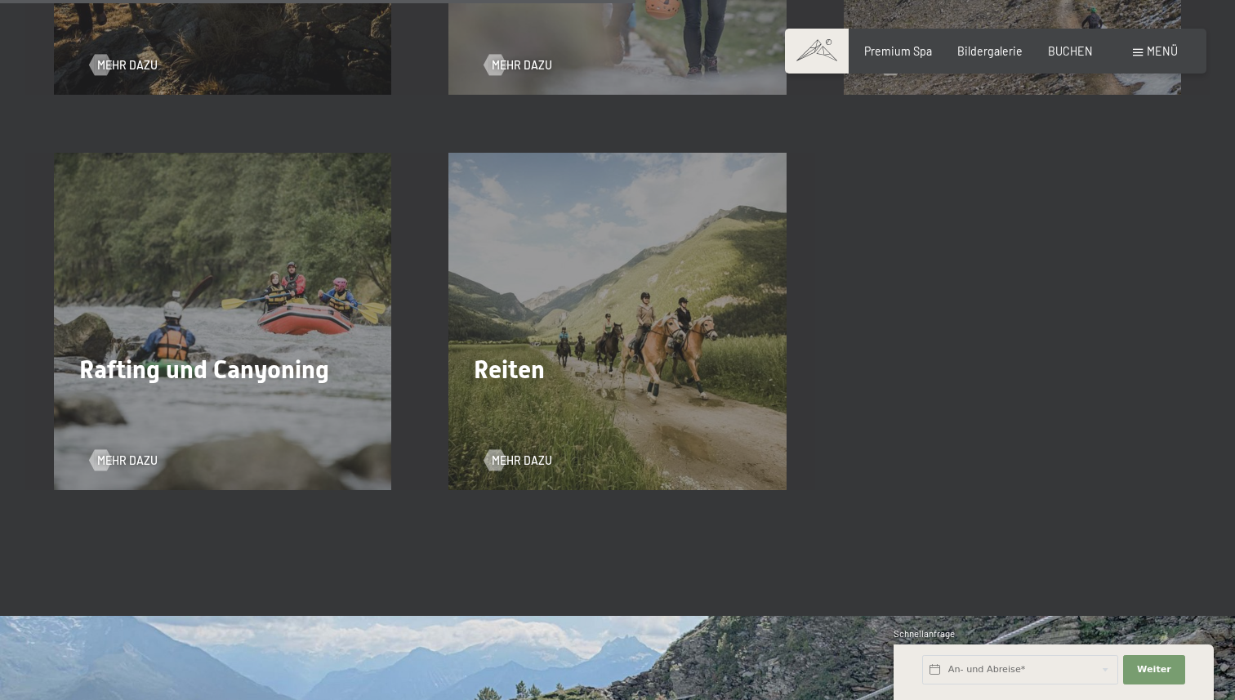
scroll to position [2570, 0]
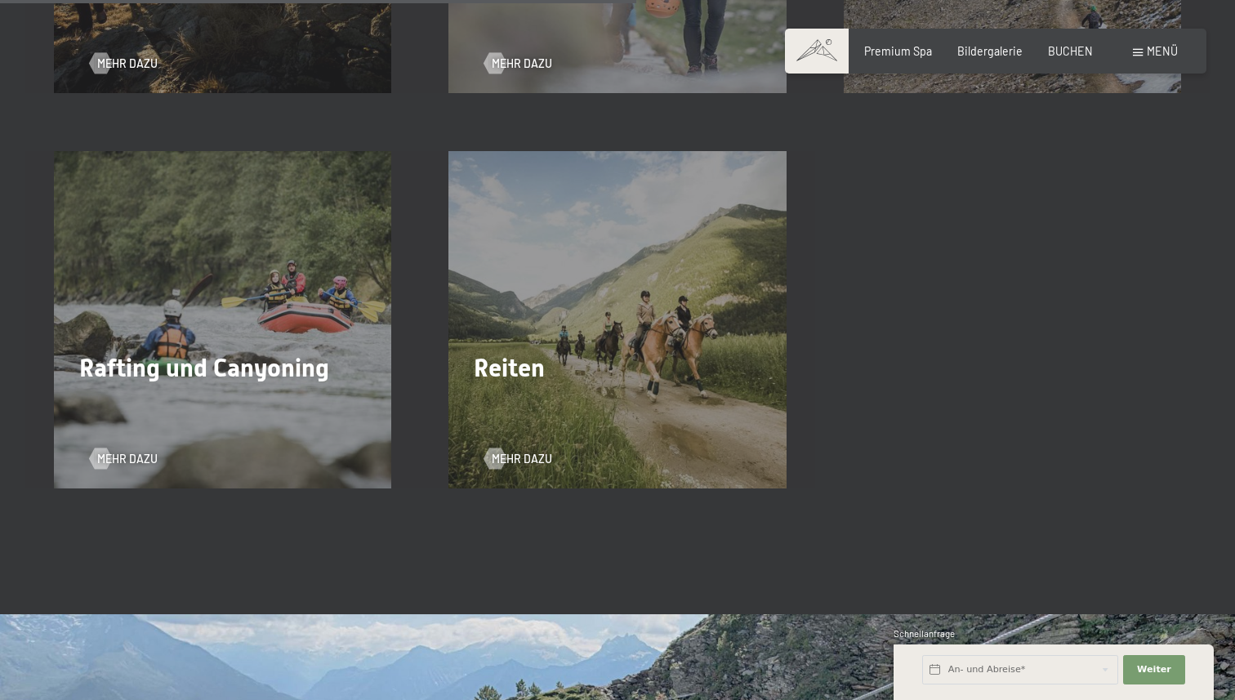
click at [655, 239] on div "Reiten Mehr dazu" at bounding box center [617, 319] width 395 height 337
